Goal: Information Seeking & Learning: Compare options

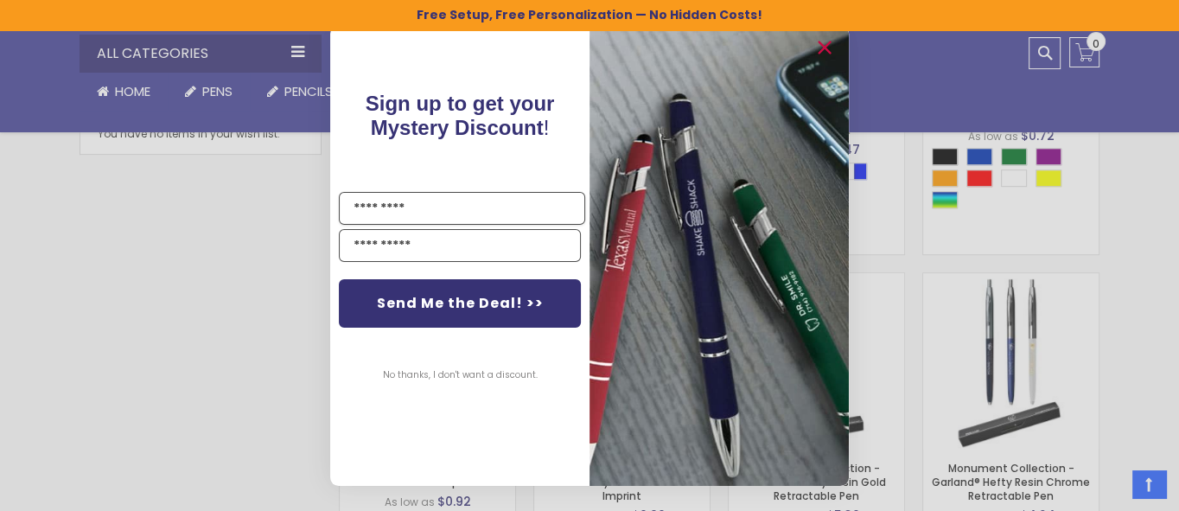
scroll to position [837, 0]
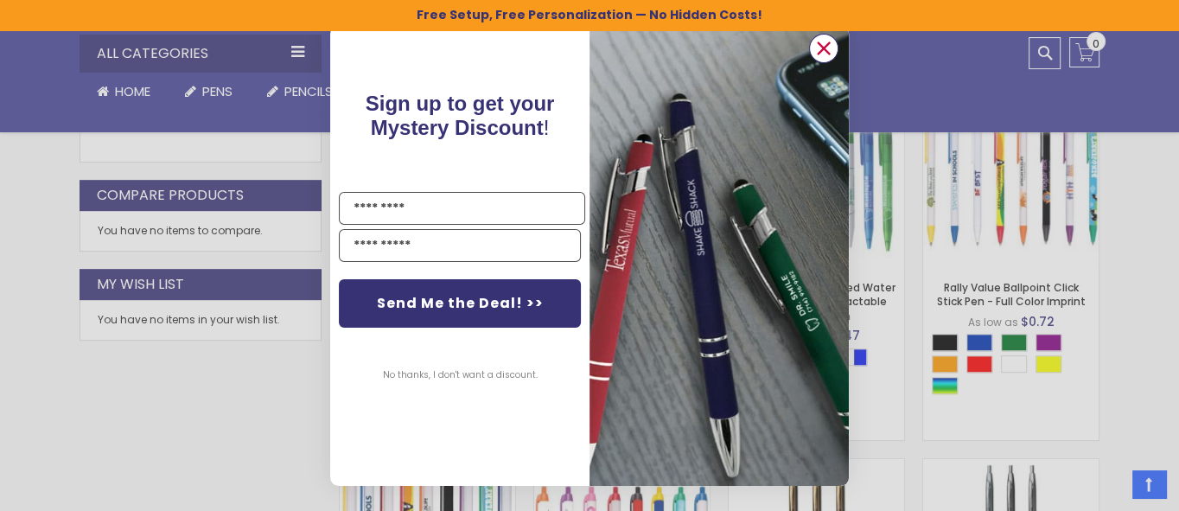
click at [820, 45] on circle "Close dialog" at bounding box center [824, 48] width 26 height 26
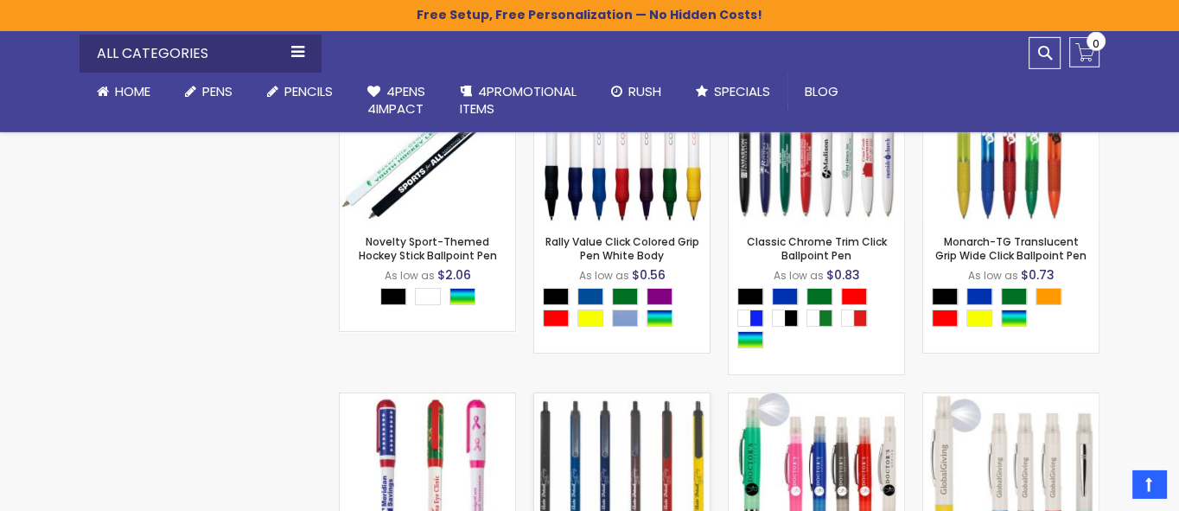
scroll to position [5309, 0]
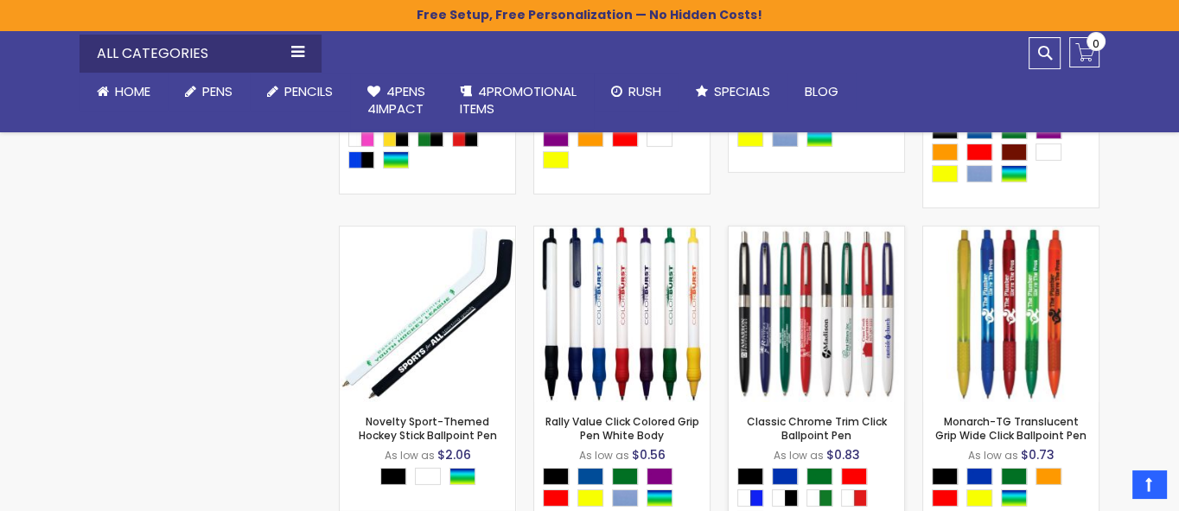
click at [827, 340] on img at bounding box center [817, 315] width 176 height 176
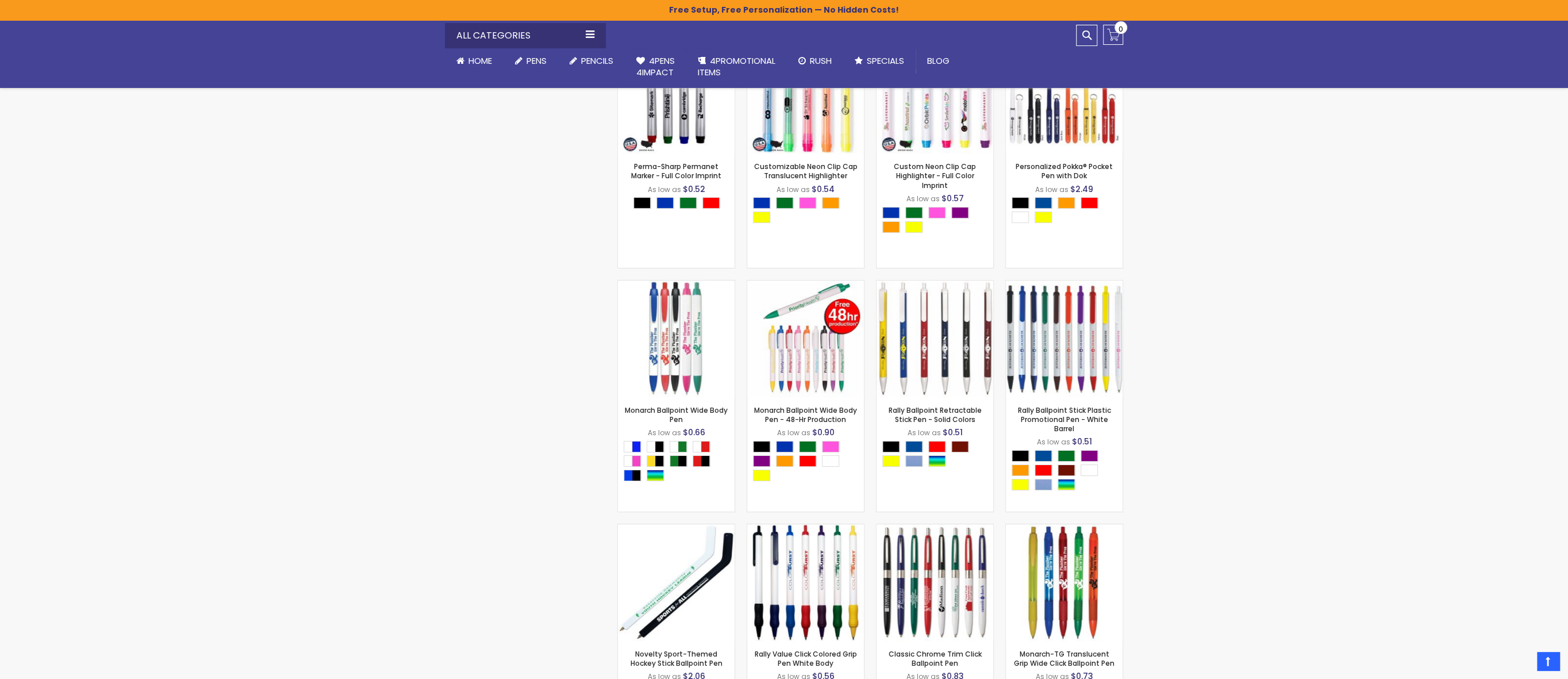
scroll to position [3884, 0]
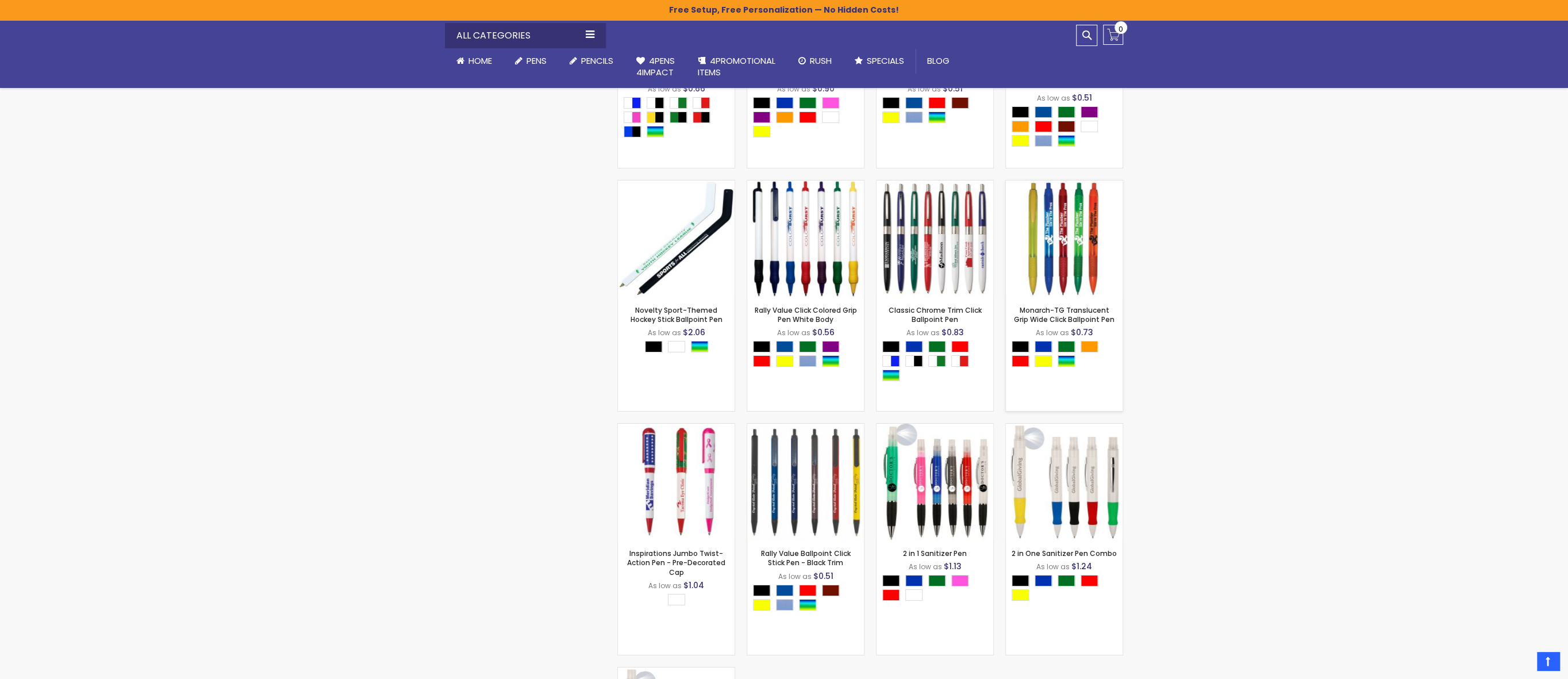
click at [783, 275] on div "- ** + Add to Cart" at bounding box center [1064, 279] width 117 height 20
click at [783, 282] on div "- ** + Add to Cart" at bounding box center [1064, 279] width 117 height 20
click at [783, 258] on img at bounding box center [1064, 239] width 117 height 117
click at [783, 235] on img at bounding box center [1064, 239] width 117 height 117
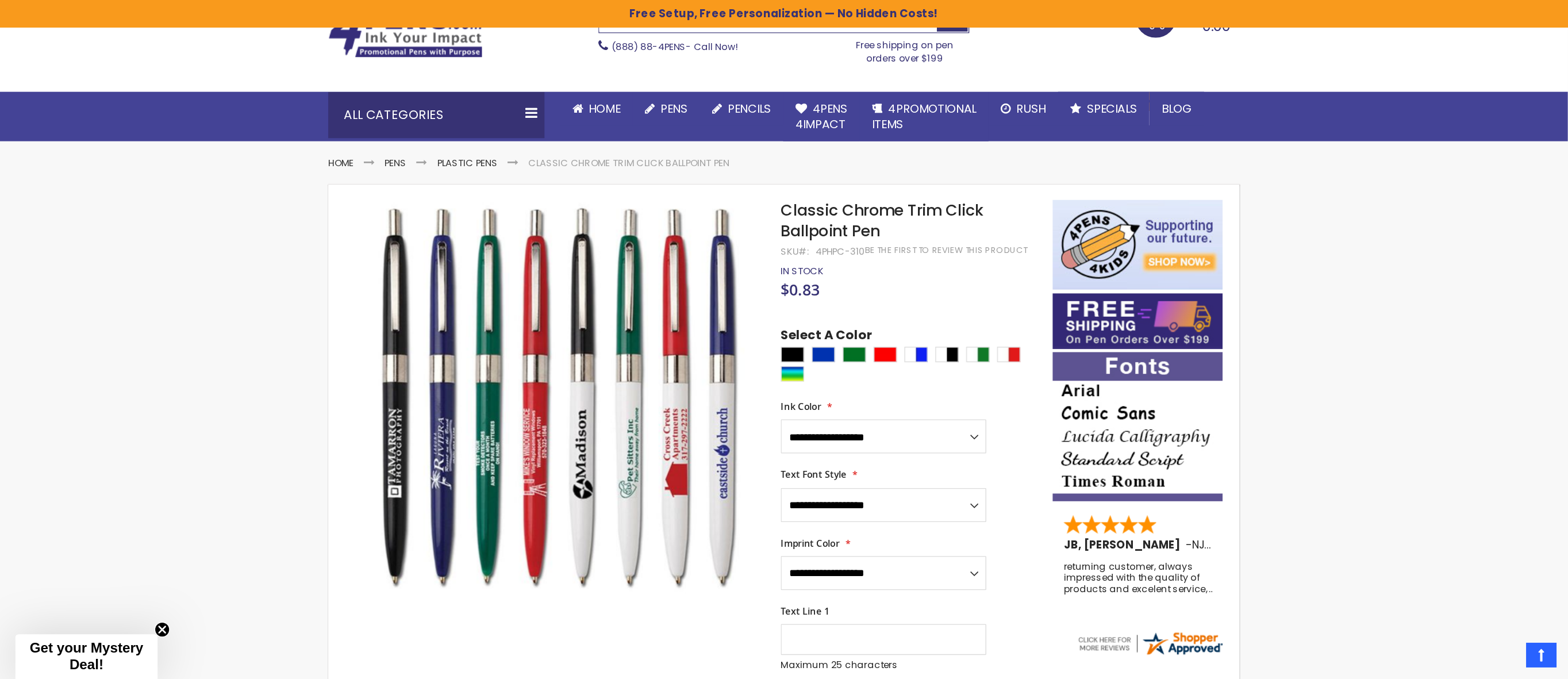
scroll to position [62, 0]
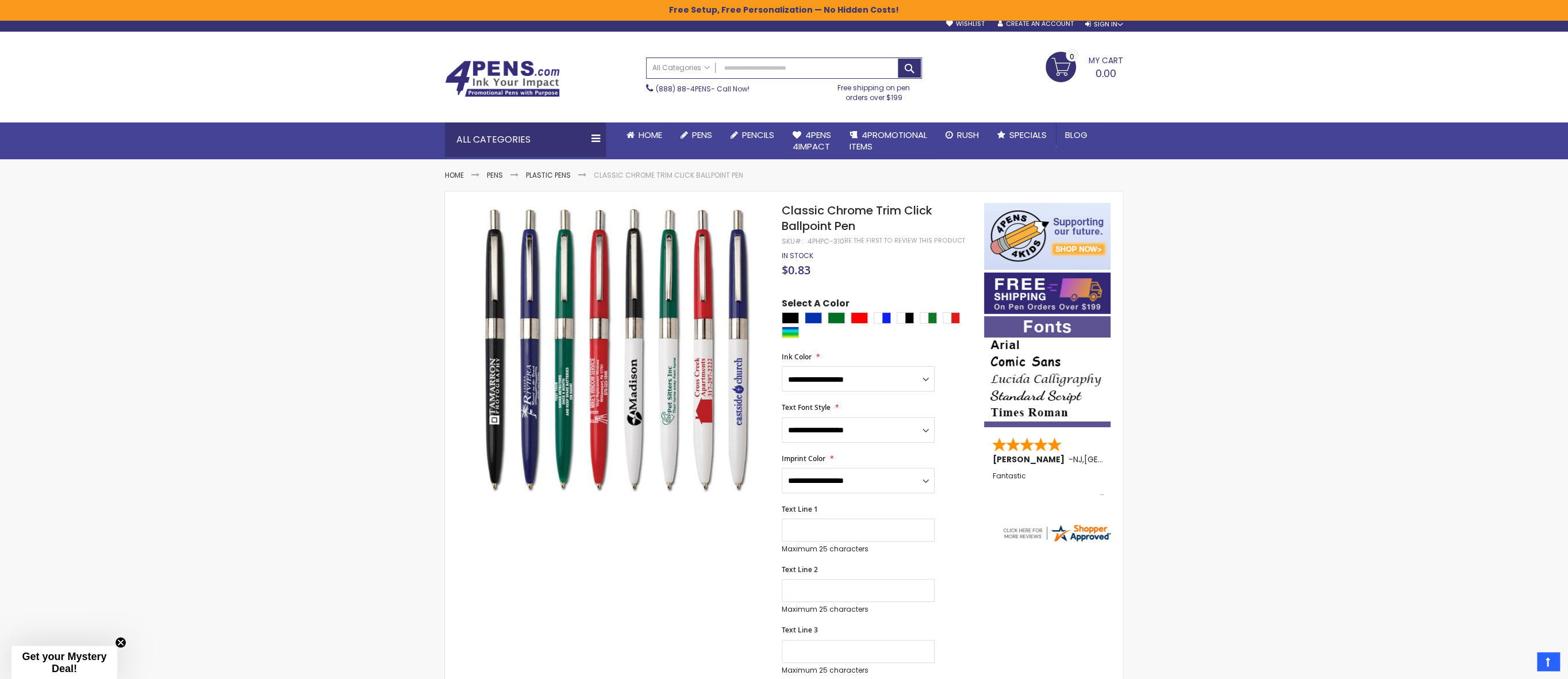
scroll to position [2, 0]
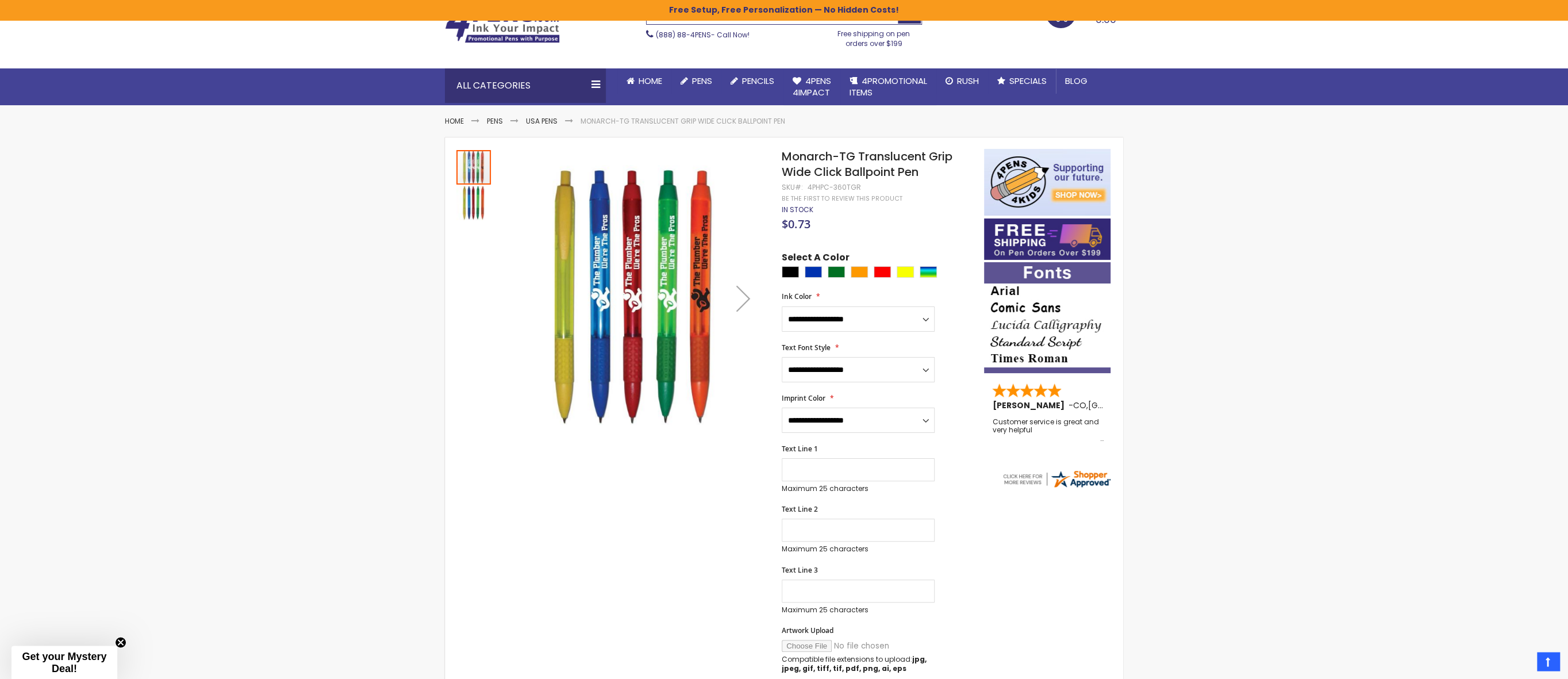
scroll to position [59, 0]
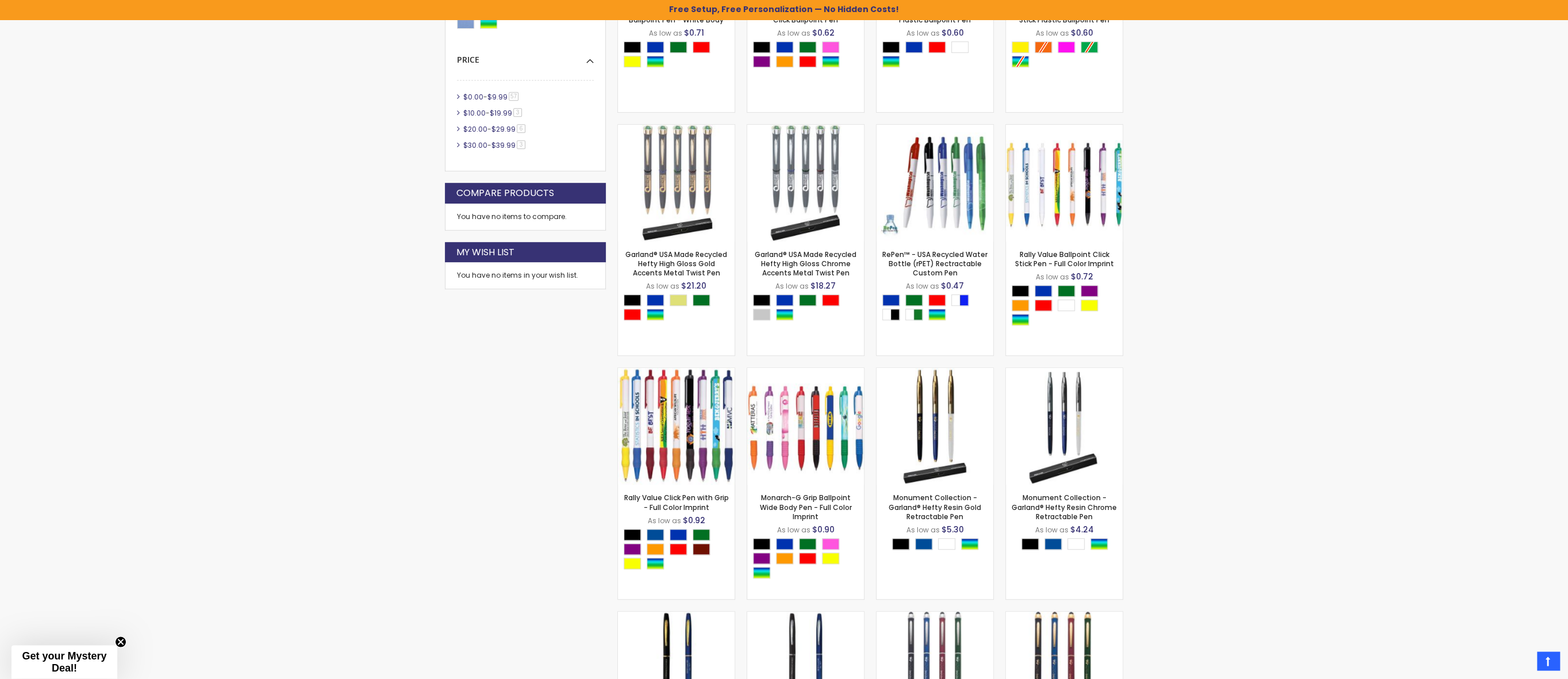
scroll to position [524, 0]
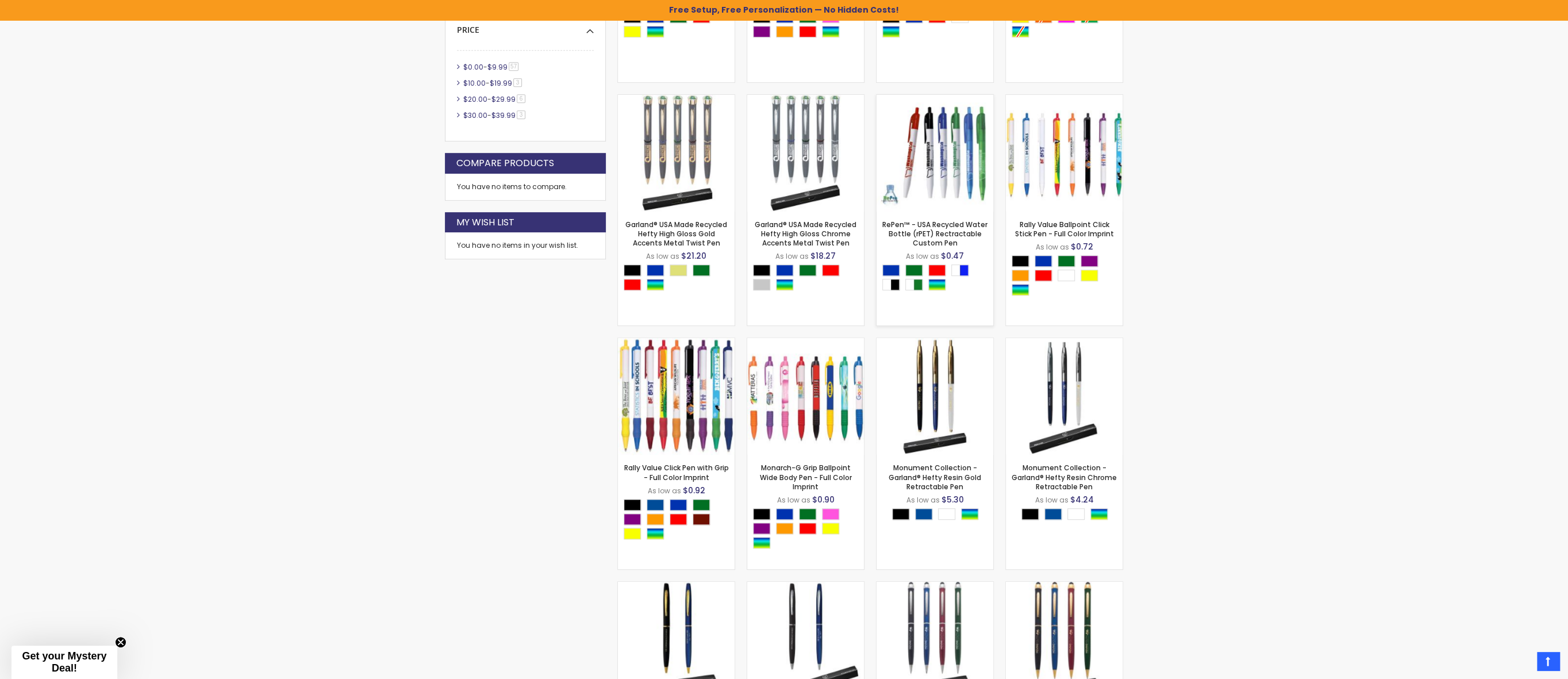
click at [964, 265] on div "RePen™ - USA Recycled Water Bottle (rPET) Rectractable Custom Pen As low as $0.…" at bounding box center [935, 269] width 117 height 114
click at [928, 227] on link "RePen™ - USA Recycled Water Bottle (rPET) Rectractable Custom Pen" at bounding box center [935, 233] width 105 height 28
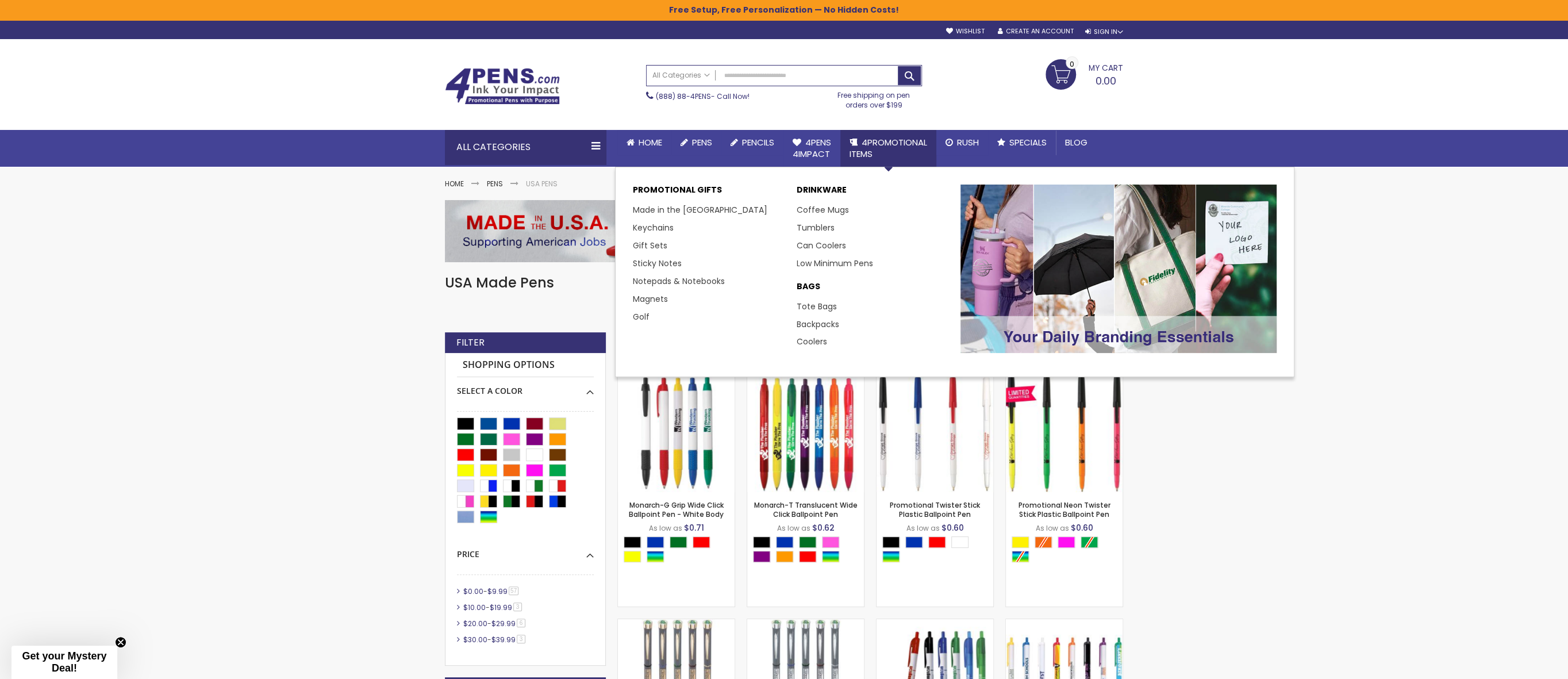
click at [893, 137] on link "4PROMOTIONAL ITEMS" at bounding box center [888, 148] width 96 height 37
click at [673, 211] on link "Made in the [GEOGRAPHIC_DATA]" at bounding box center [704, 209] width 143 height 11
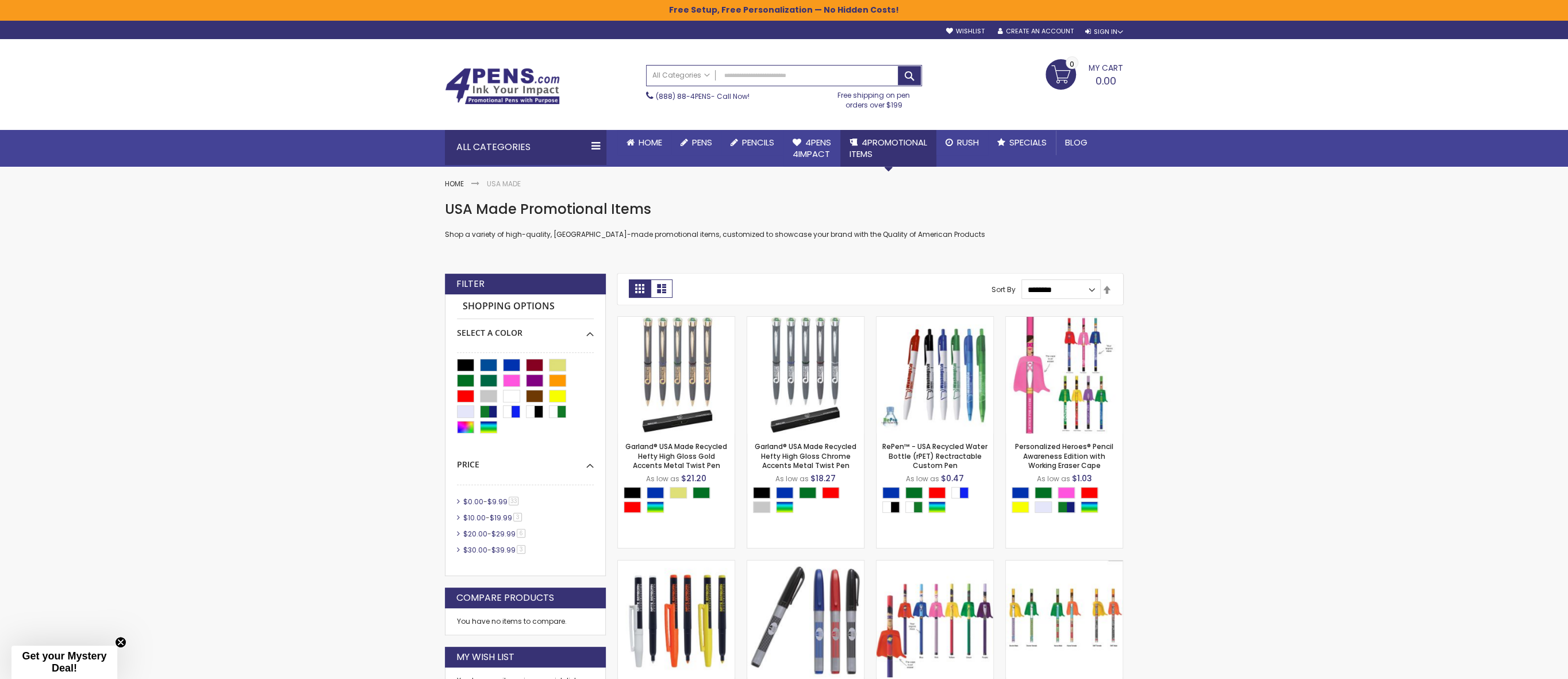
click at [905, 144] on span "4PROMOTIONAL ITEMS" at bounding box center [888, 148] width 78 height 23
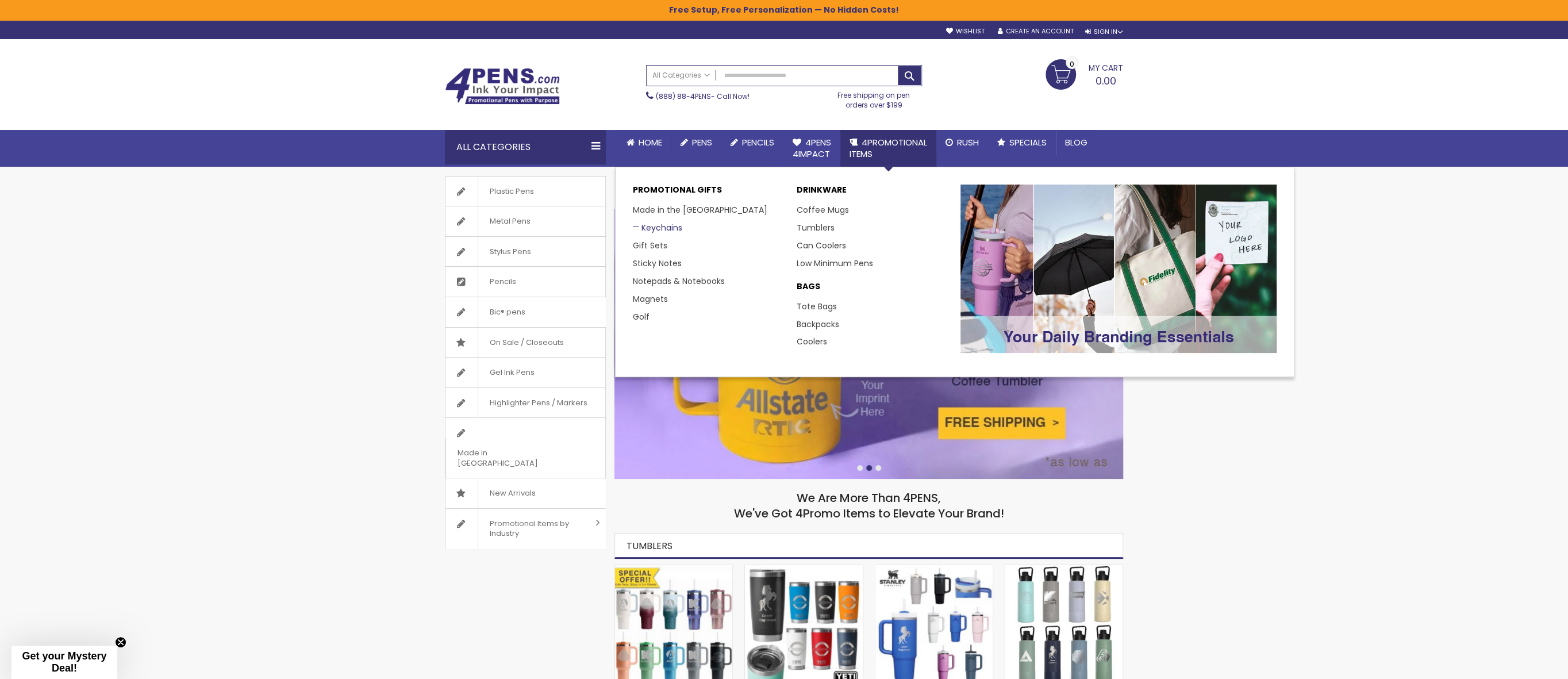
click at [654, 228] on link "Keychains" at bounding box center [657, 227] width 49 height 11
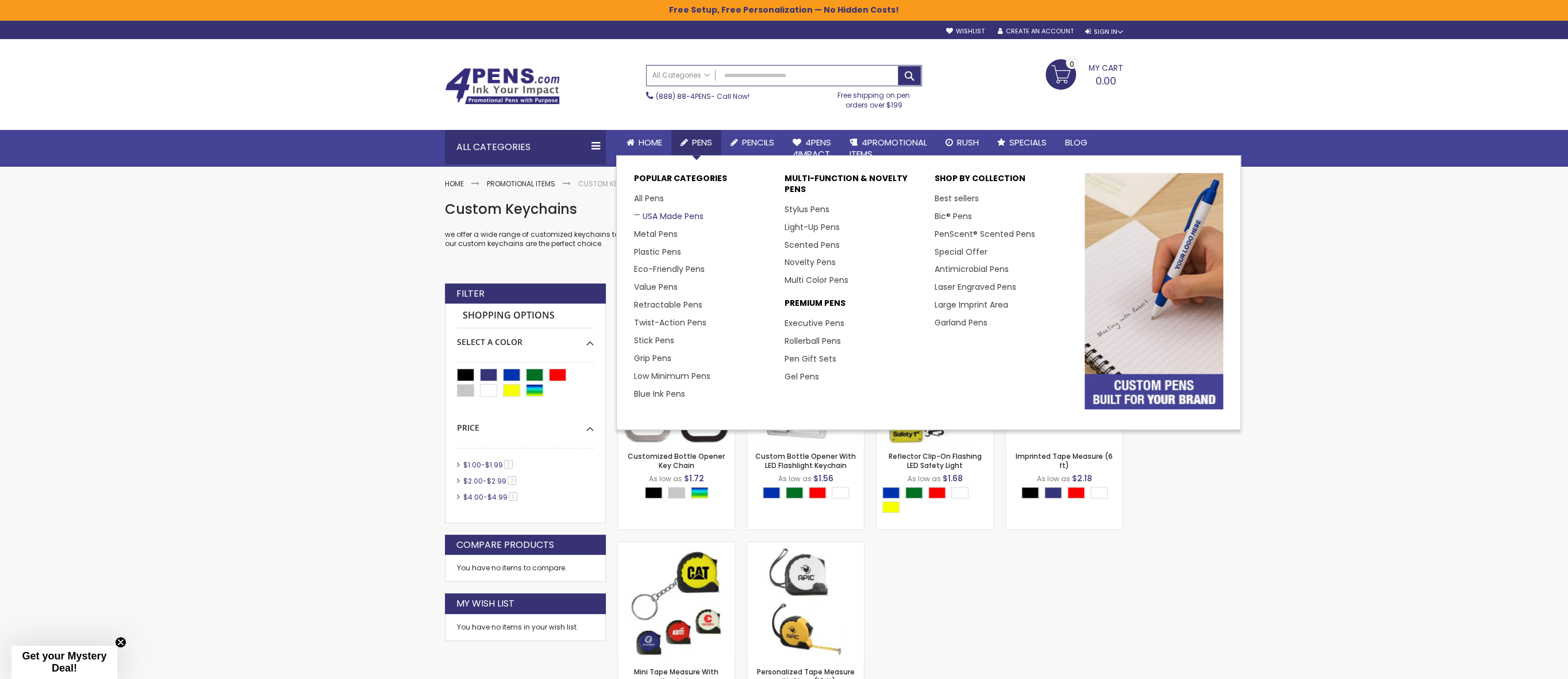
click at [694, 216] on link "USA Made Pens" at bounding box center [669, 215] width 70 height 11
